Goal: Book appointment/travel/reservation

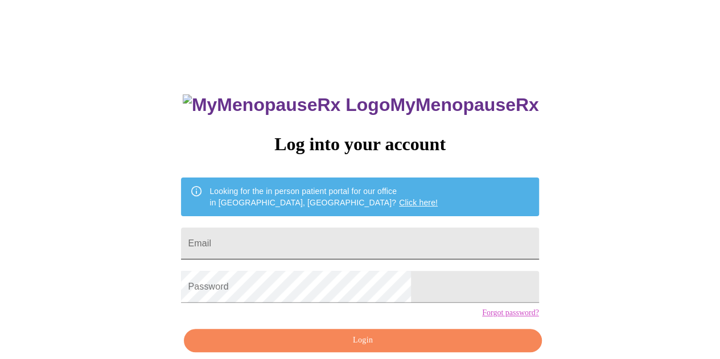
click at [314, 243] on input "Email" at bounding box center [360, 244] width 358 height 32
type input "Emily.koch1012@gmail.com"
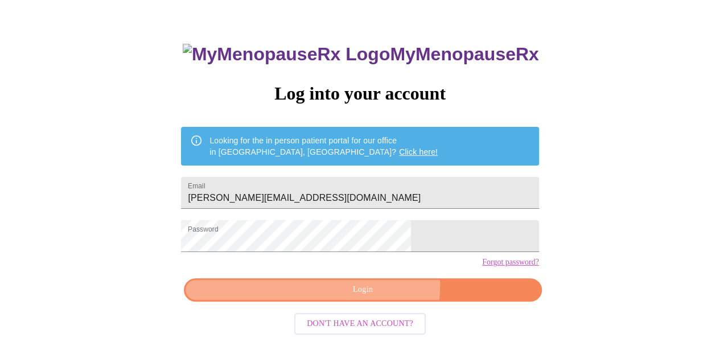
click at [376, 297] on span "Login" at bounding box center [362, 290] width 331 height 14
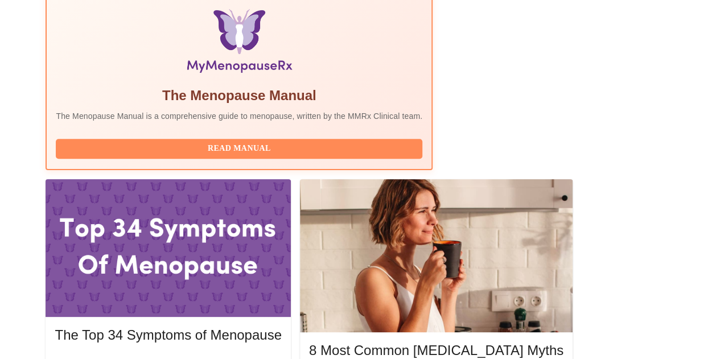
scroll to position [392, 0]
